Goal: Navigation & Orientation: Find specific page/section

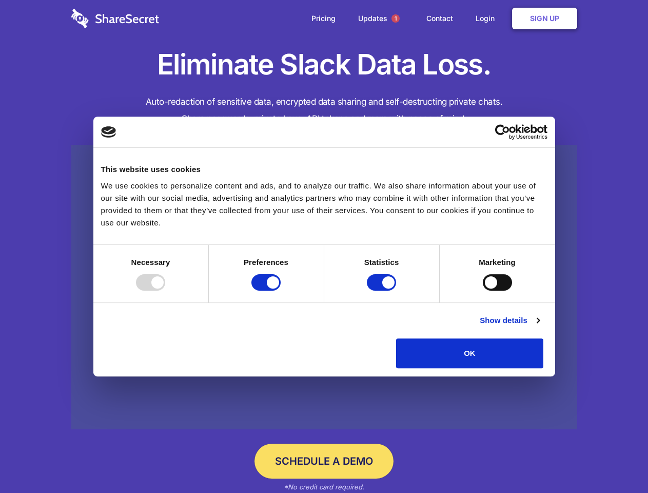
click at [165, 290] on div at bounding box center [150, 282] width 29 height 16
click at [281, 290] on input "Preferences" at bounding box center [265, 282] width 29 height 16
checkbox input "false"
click at [383, 290] on input "Statistics" at bounding box center [381, 282] width 29 height 16
checkbox input "false"
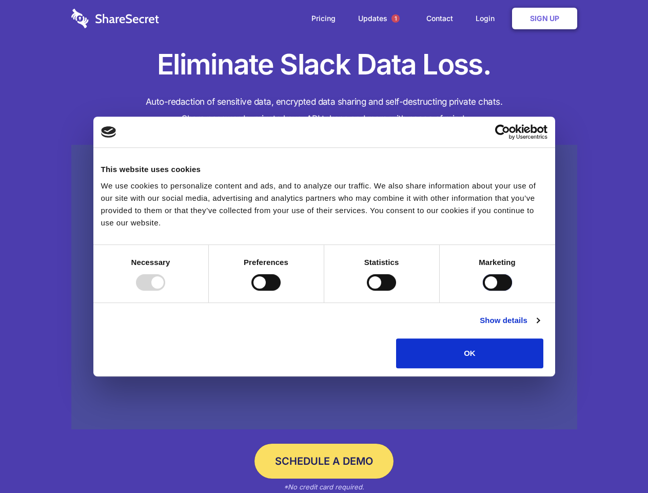
click at [483, 290] on input "Marketing" at bounding box center [497, 282] width 29 height 16
checkbox input "true"
click at [539, 326] on link "Show details" at bounding box center [510, 320] width 60 height 12
click at [0, 0] on li "Necessary 7 Necessary cookies help make a website usable by enabling basic func…" at bounding box center [0, 0] width 0 height 0
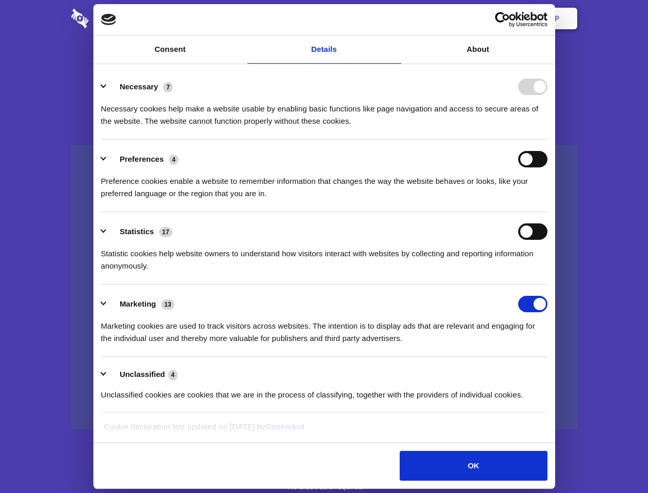
click at [395, 18] on span "1" at bounding box center [395, 18] width 8 height 8
